Goal: Find specific page/section: Find specific page/section

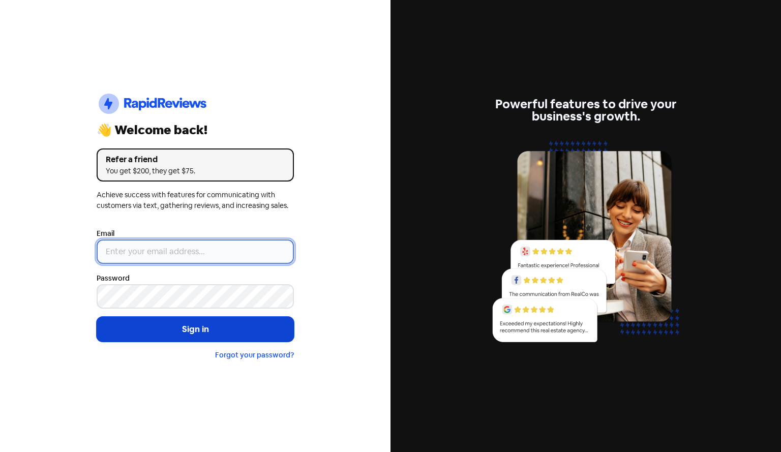
type input "[PERSON_NAME][EMAIL_ADDRESS][DOMAIN_NAME][PERSON_NAME]"
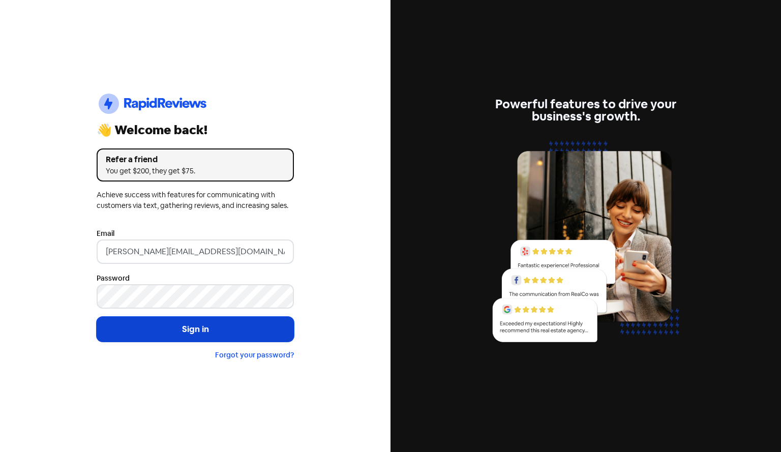
click at [201, 338] on button "Sign in" at bounding box center [195, 329] width 197 height 25
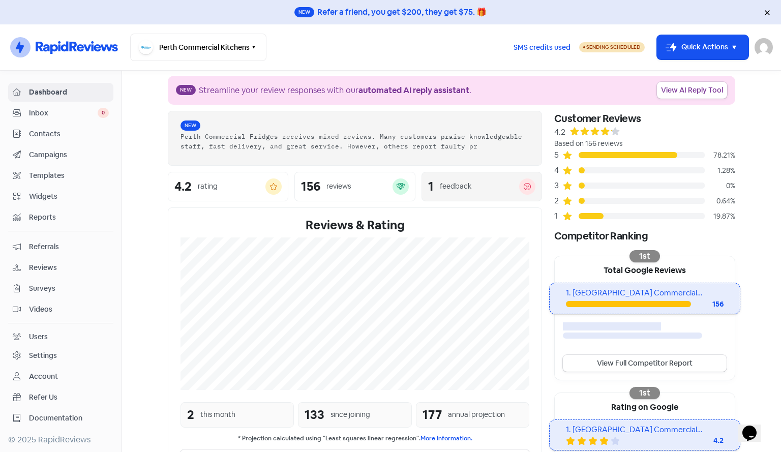
click at [476, 182] on div "feedback" at bounding box center [479, 186] width 79 height 11
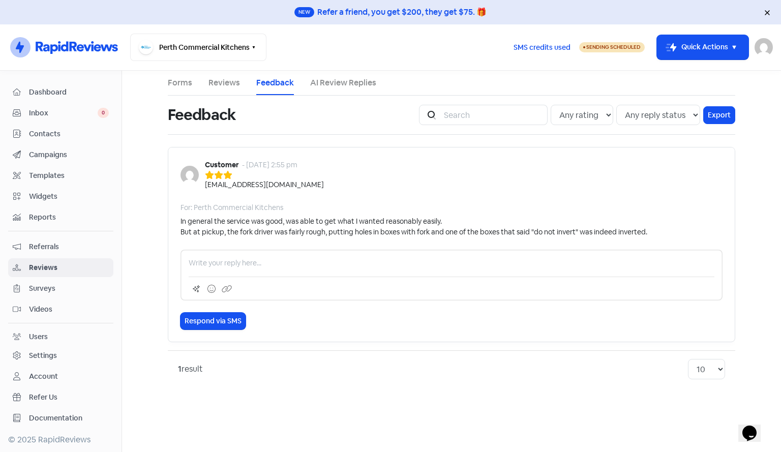
click at [187, 83] on link "Forms" at bounding box center [180, 83] width 24 height 12
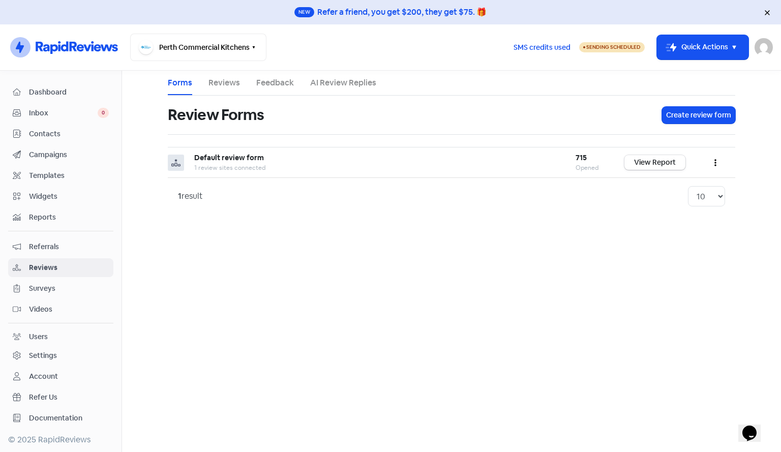
click at [228, 88] on link "Reviews" at bounding box center [224, 83] width 32 height 12
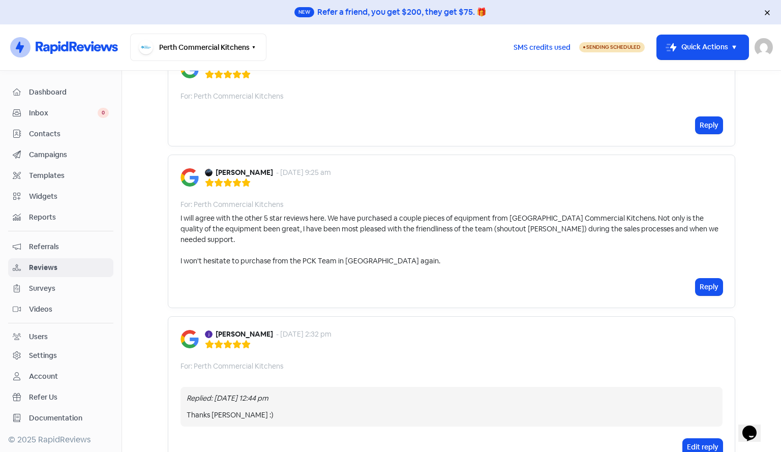
scroll to position [101, 0]
click at [252, 240] on div "I will agree with the other 5 star reviews here. We have purchased a couple pie…" at bounding box center [452, 239] width 542 height 53
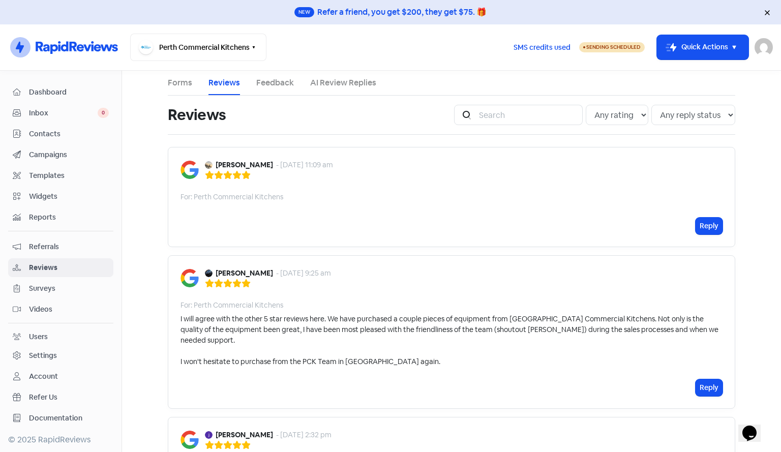
click at [53, 92] on span "Dashboard" at bounding box center [69, 92] width 80 height 11
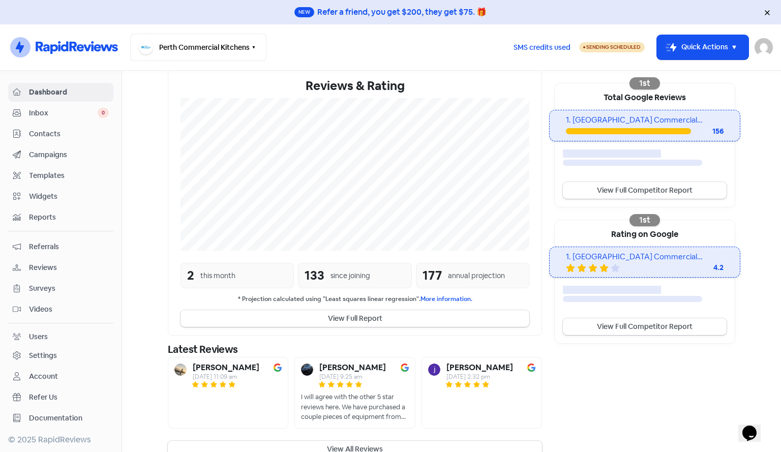
scroll to position [188, 0]
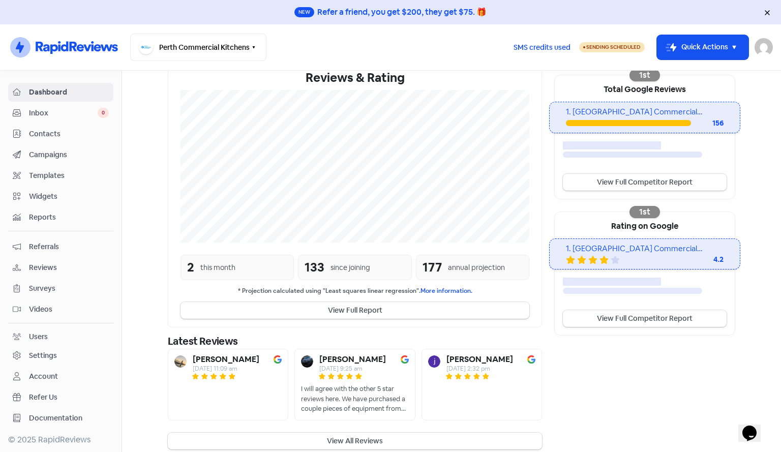
click at [38, 132] on span "Contacts" at bounding box center [69, 134] width 80 height 11
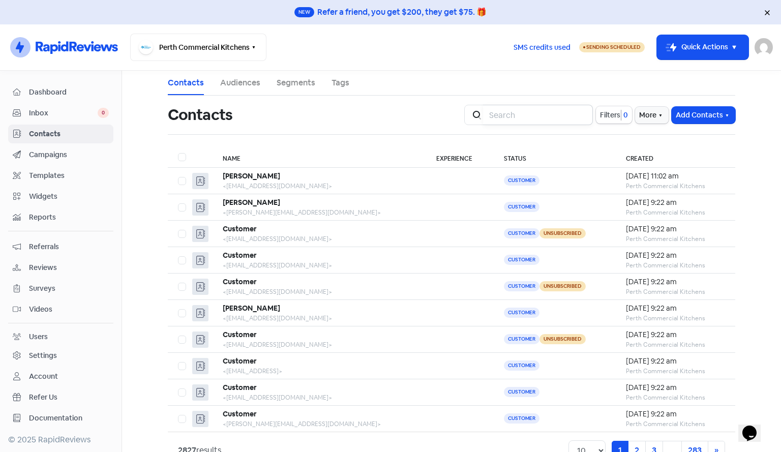
click at [521, 116] on input "search" at bounding box center [538, 115] width 110 height 20
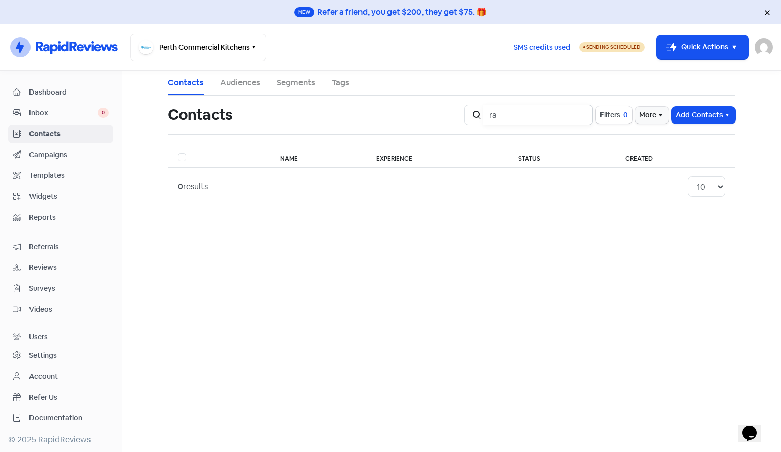
type input "r"
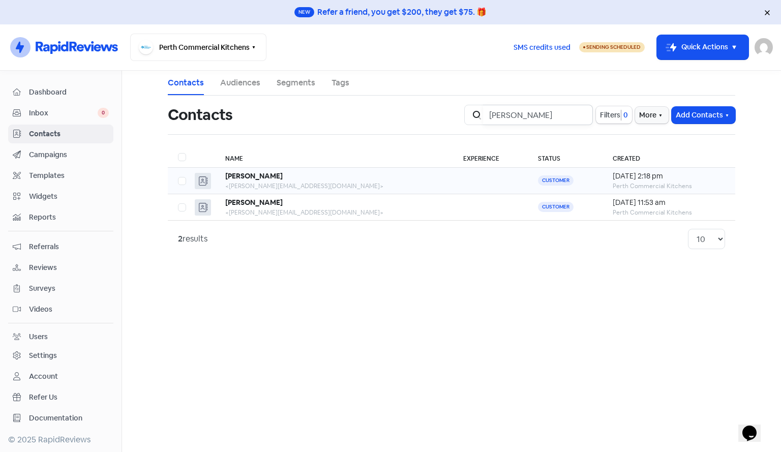
type input "[PERSON_NAME]"
click at [389, 181] on td "[PERSON_NAME] <[PERSON_NAME][EMAIL_ADDRESS][DOMAIN_NAME]>" at bounding box center [333, 181] width 237 height 26
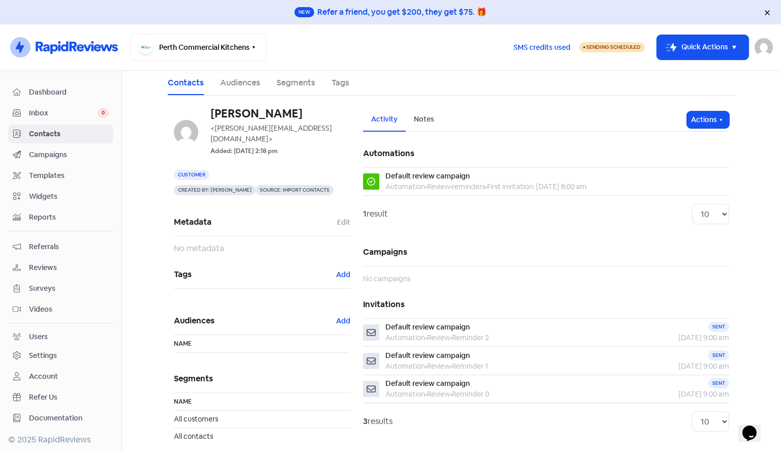
scroll to position [12, 0]
